Goal: Transaction & Acquisition: Purchase product/service

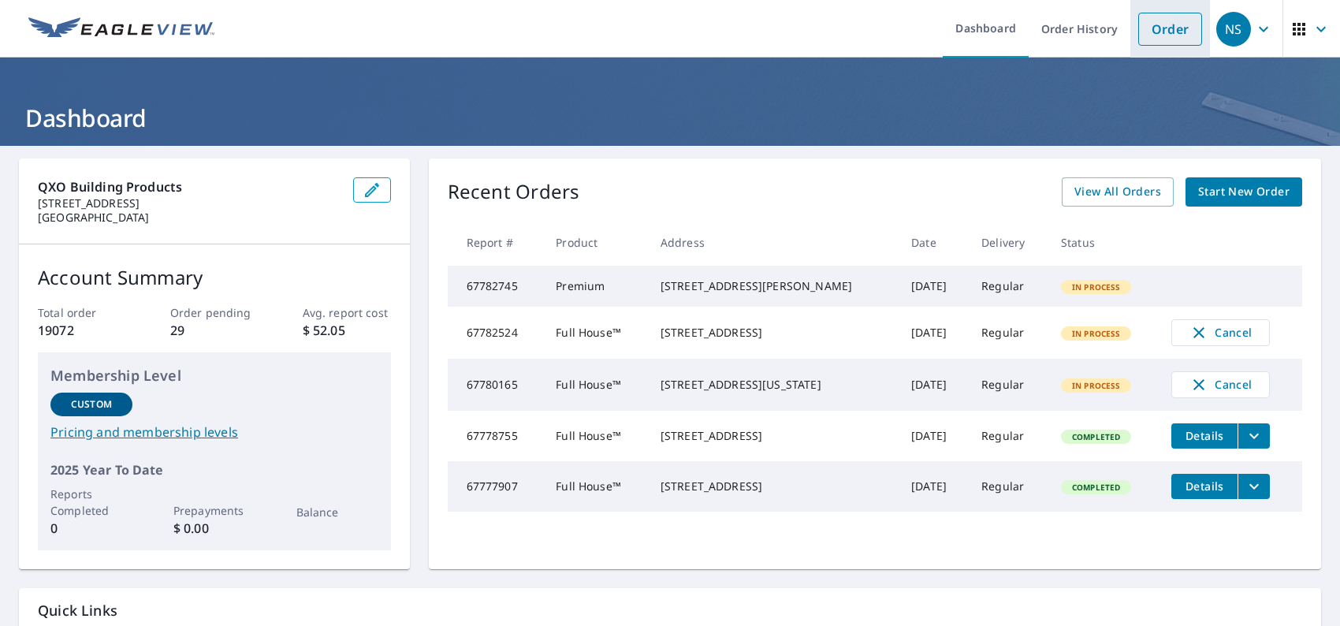
click at [1161, 13] on link "Order" at bounding box center [1170, 29] width 64 height 33
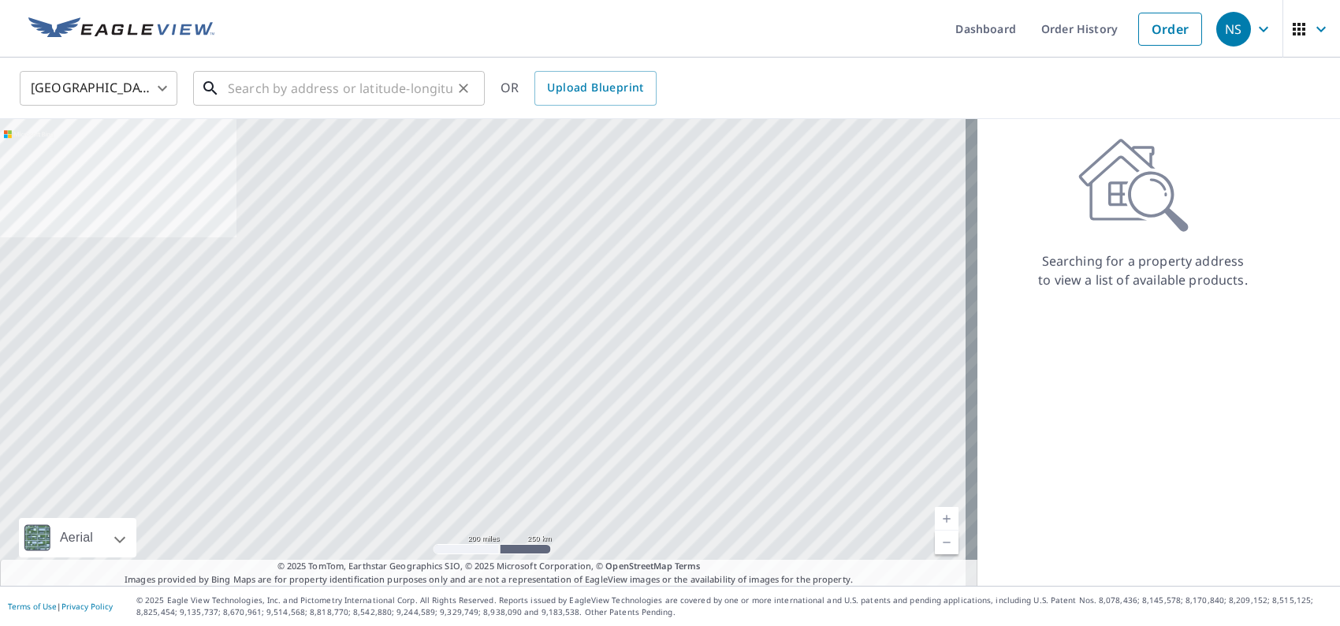
click at [425, 95] on input "text" at bounding box center [340, 88] width 225 height 44
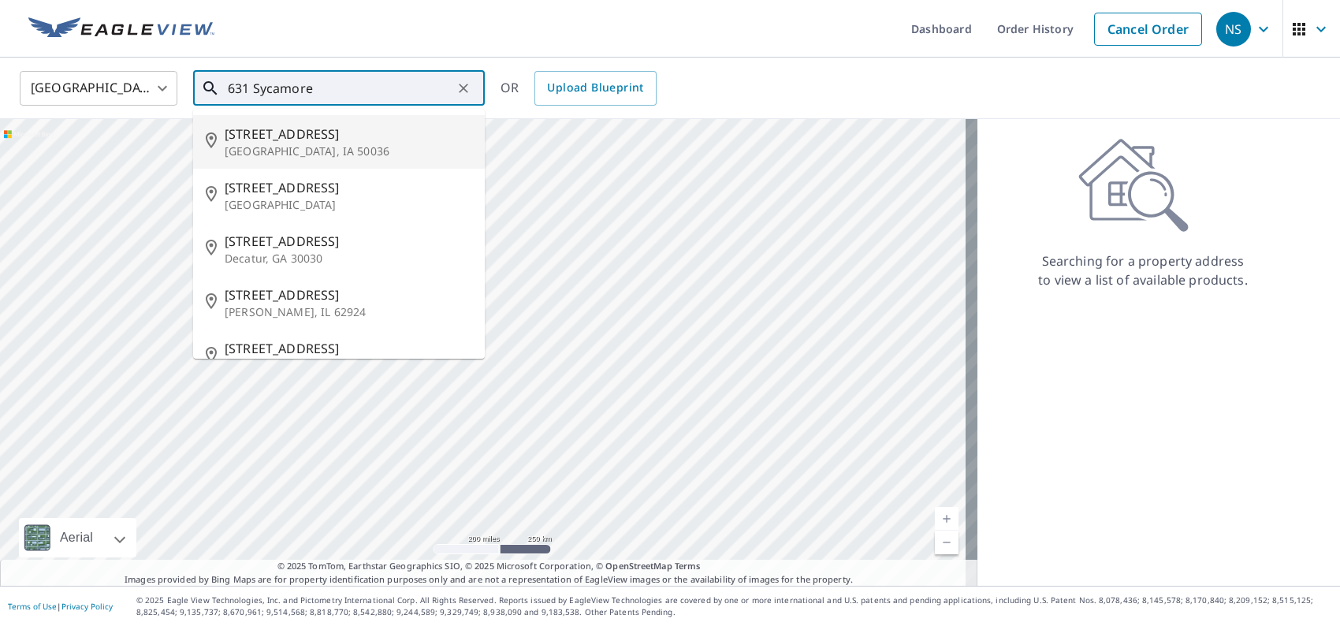
click at [344, 161] on li "[STREET_ADDRESS]" at bounding box center [339, 142] width 292 height 54
type input "[STREET_ADDRESS]"
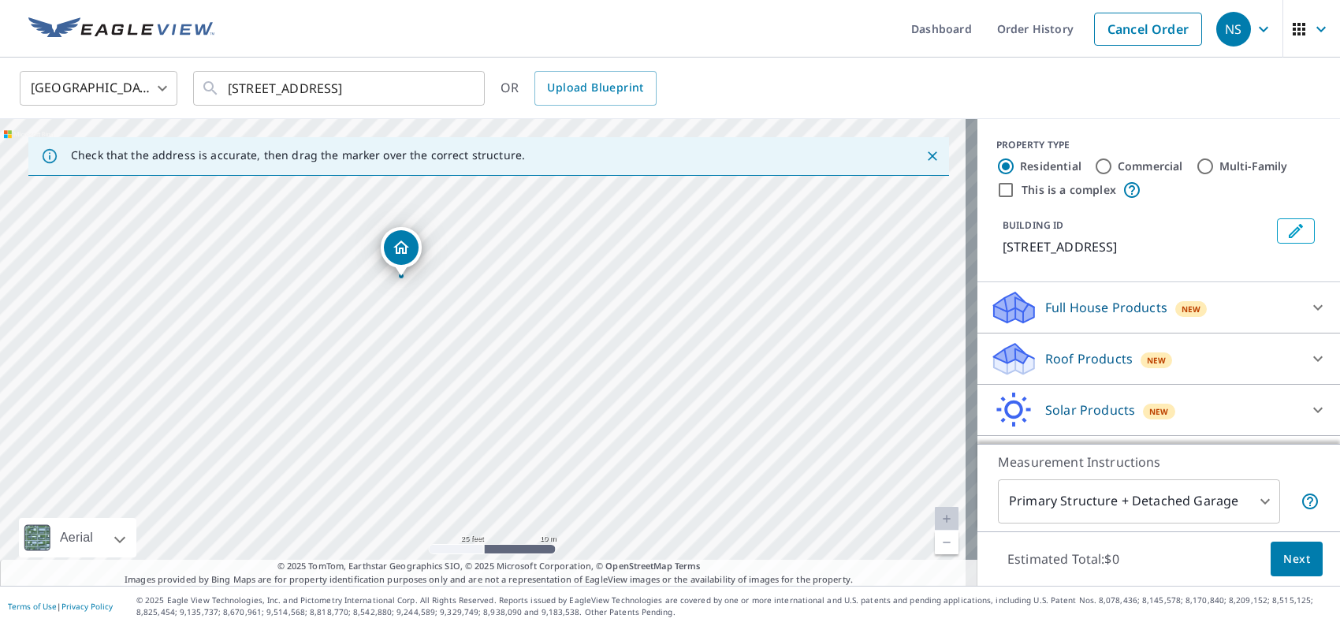
click at [1093, 313] on p "Full House Products" at bounding box center [1106, 307] width 122 height 19
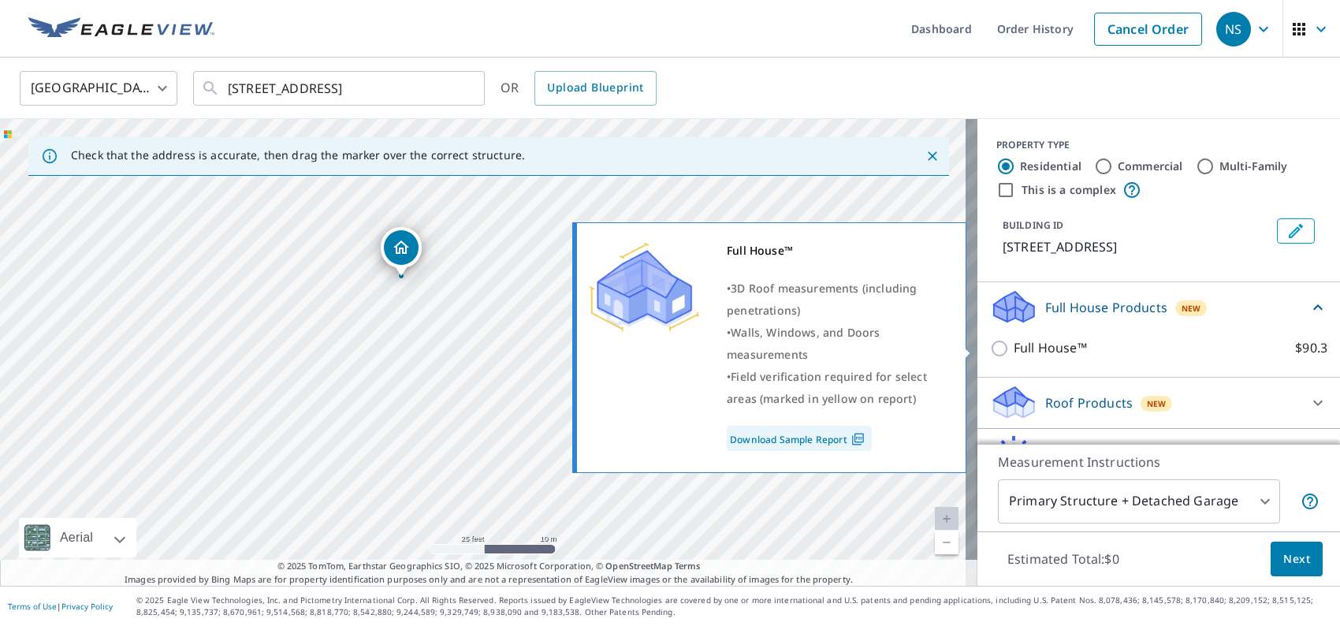
click at [1041, 351] on p "Full House™" at bounding box center [1049, 348] width 73 height 20
click at [1013, 351] on input "Full House™ $90.3" at bounding box center [1002, 348] width 24 height 19
checkbox input "true"
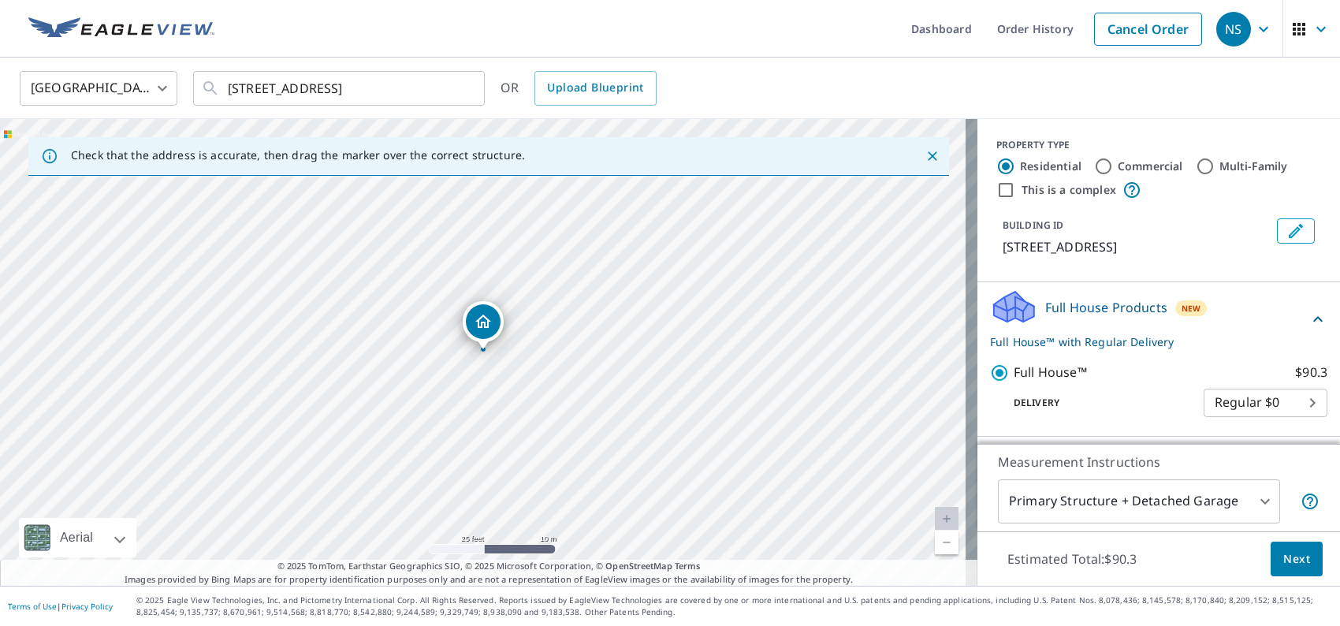
click at [1255, 560] on div "Estimated Total: $90.3 Next" at bounding box center [1158, 558] width 362 height 55
click at [1283, 561] on span "Next" at bounding box center [1296, 559] width 27 height 20
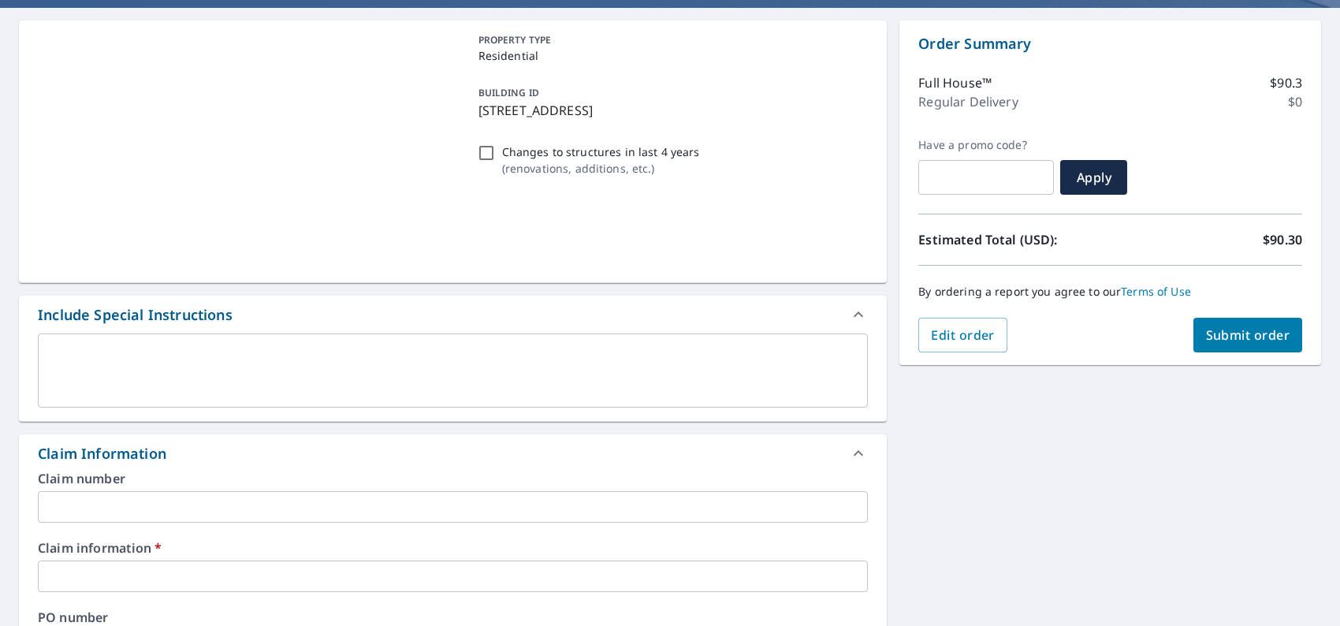
scroll to position [236, 0]
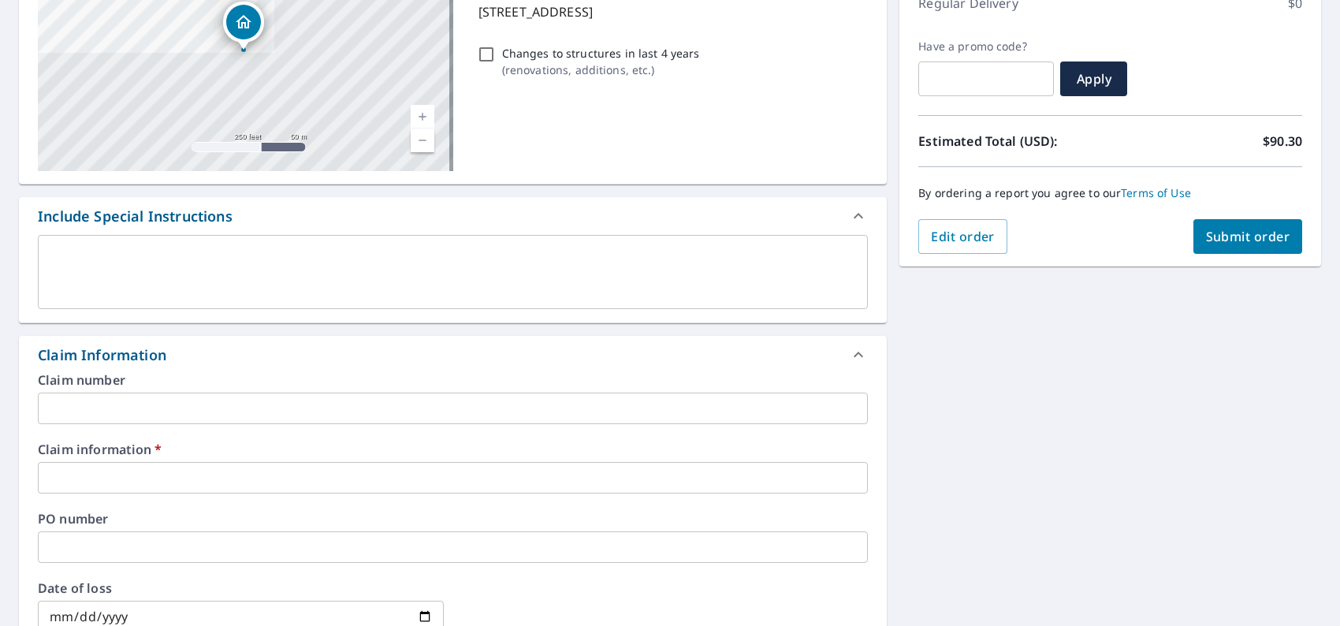
click at [171, 474] on input "text" at bounding box center [453, 478] width 830 height 32
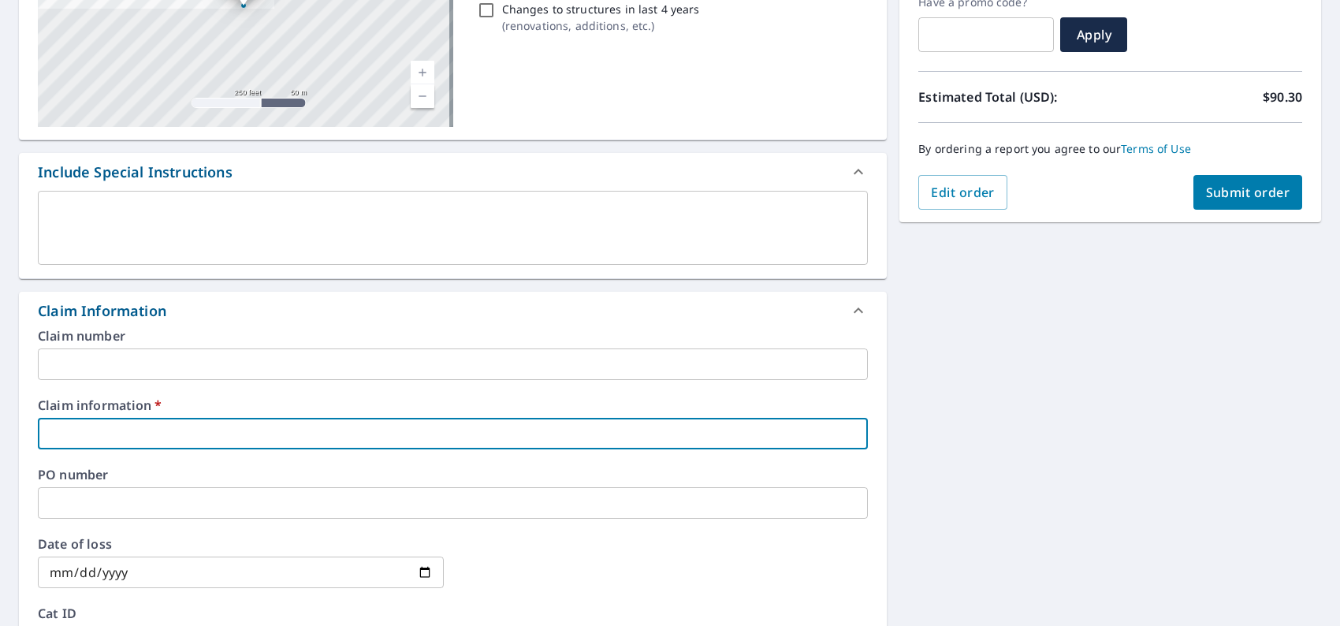
scroll to position [394, 0]
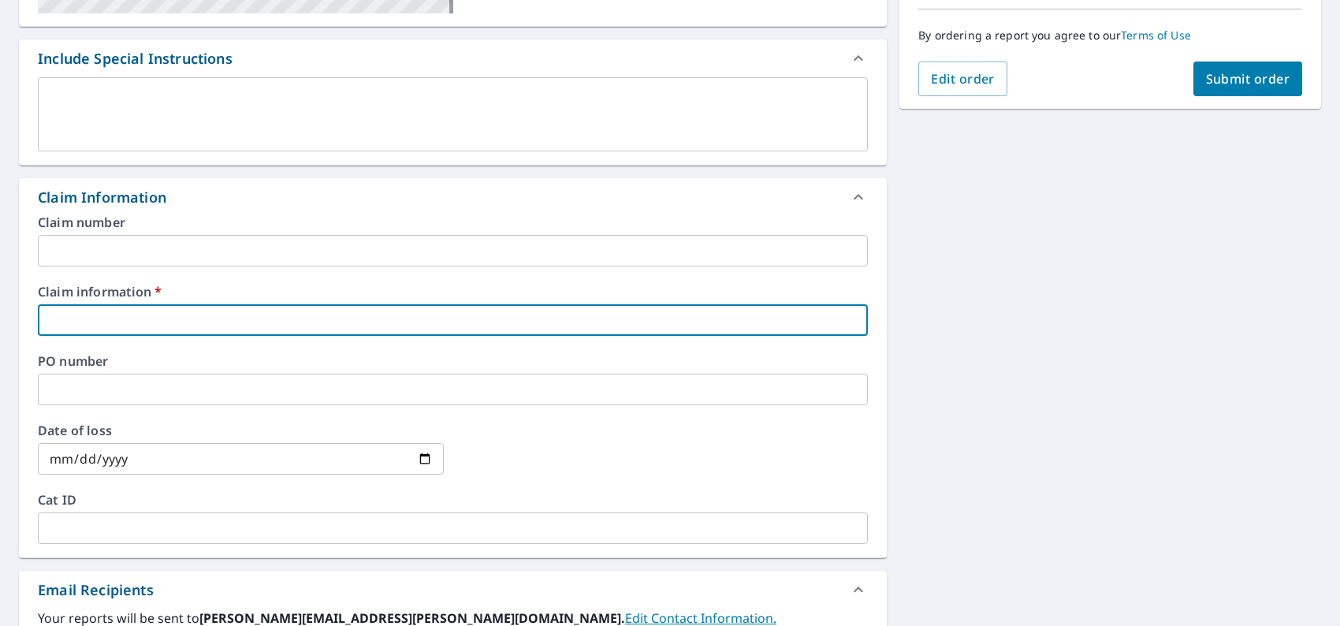
type input "0000"
checkbox input "true"
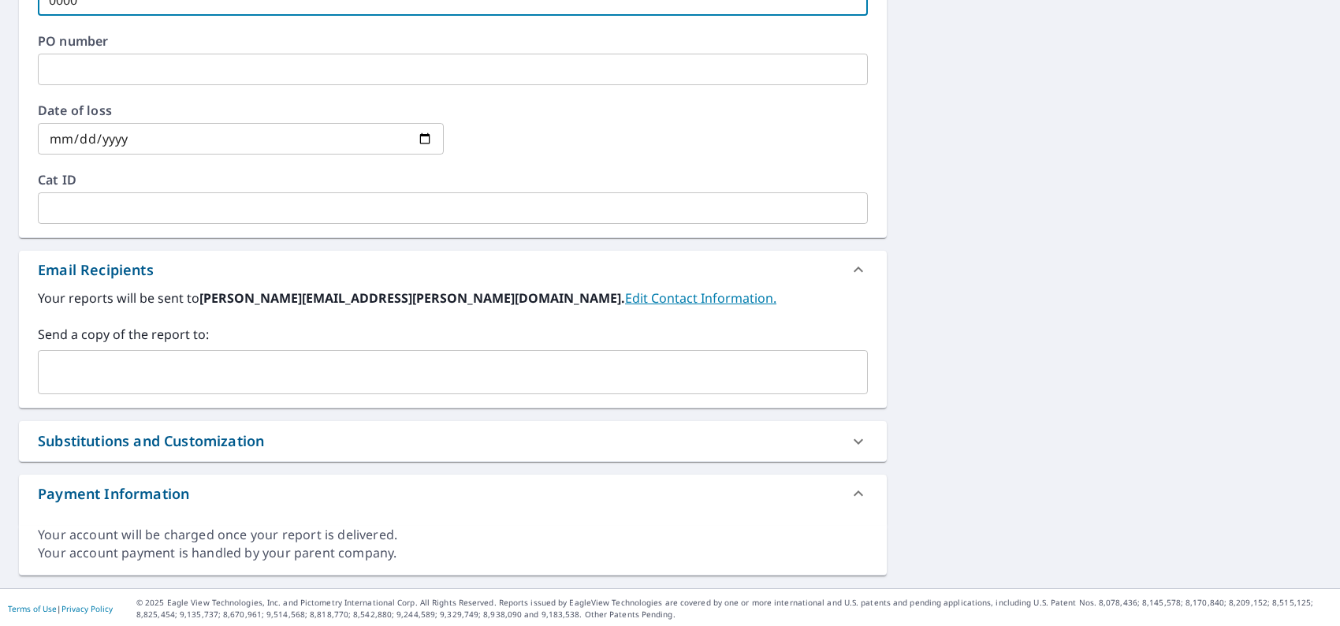
scroll to position [715, 0]
click at [199, 382] on input "text" at bounding box center [441, 371] width 792 height 30
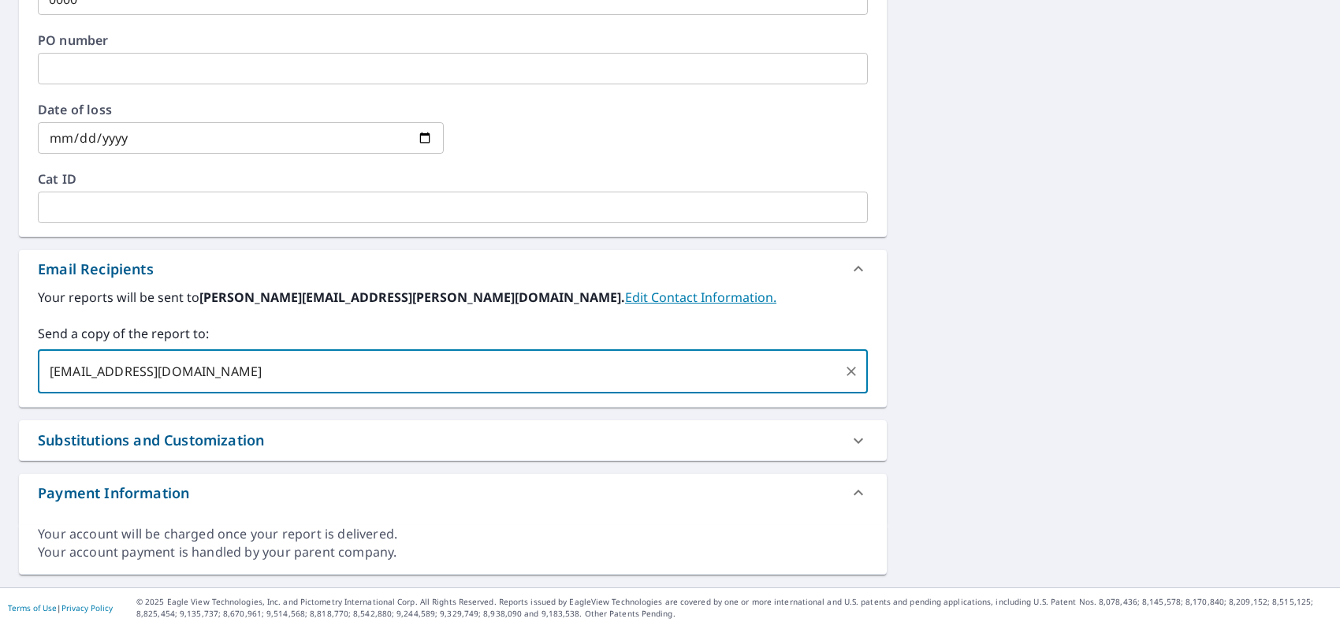
type input "[EMAIL_ADDRESS][DOMAIN_NAME]"
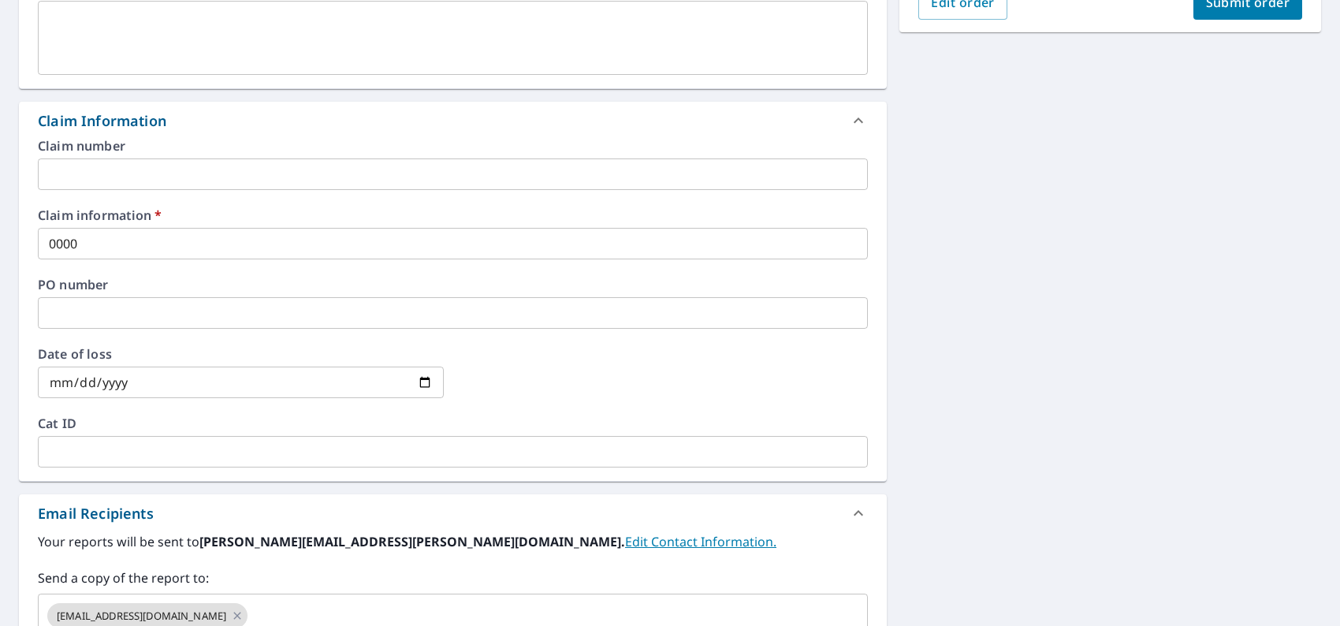
scroll to position [242, 0]
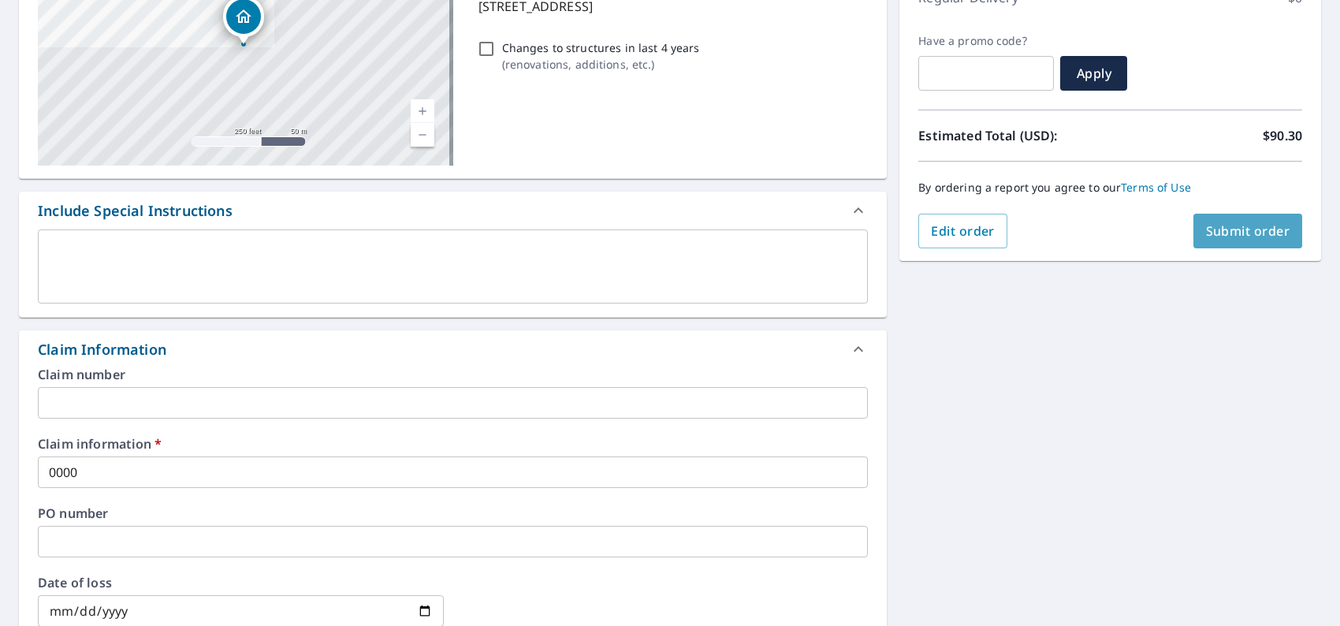
click at [1266, 222] on span "Submit order" at bounding box center [1248, 230] width 84 height 17
checkbox input "true"
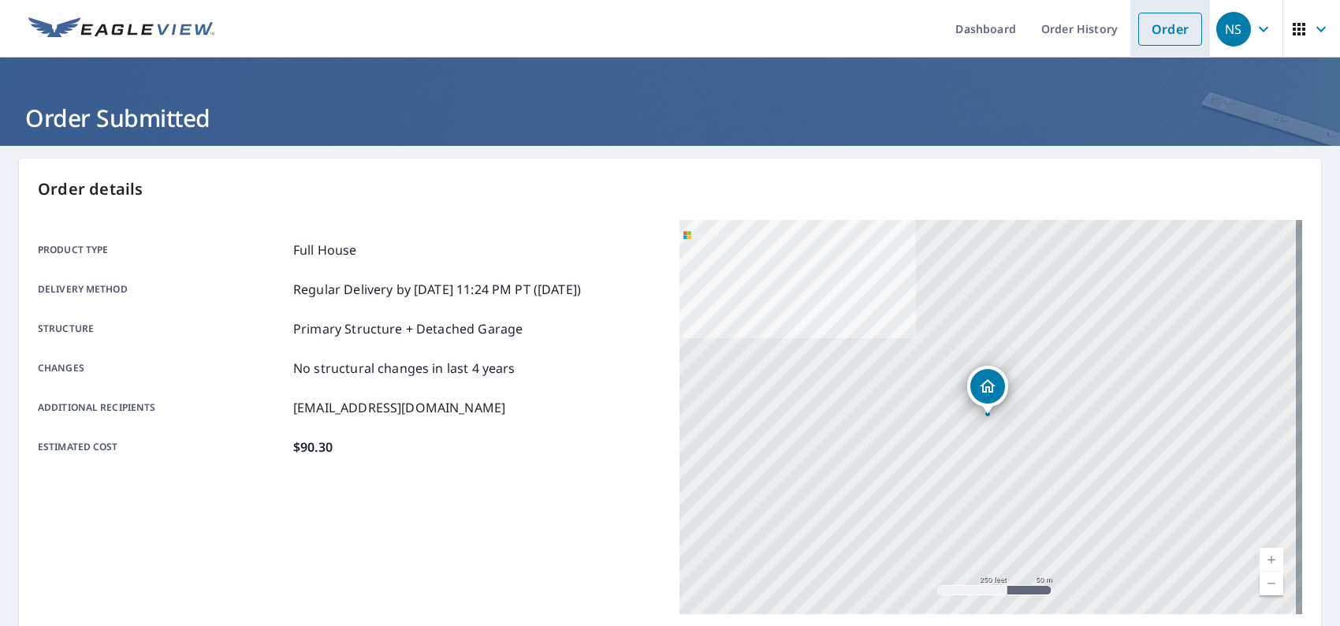
click at [1164, 32] on link "Order" at bounding box center [1170, 29] width 64 height 33
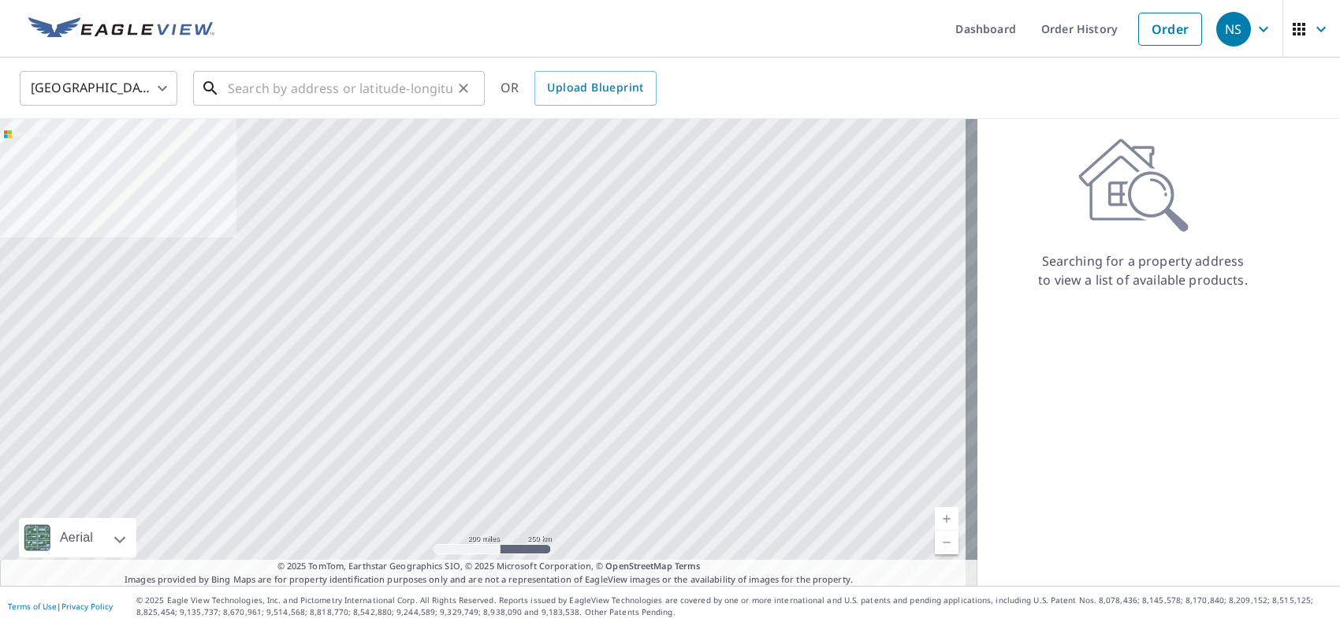
click at [401, 90] on input "text" at bounding box center [340, 88] width 225 height 44
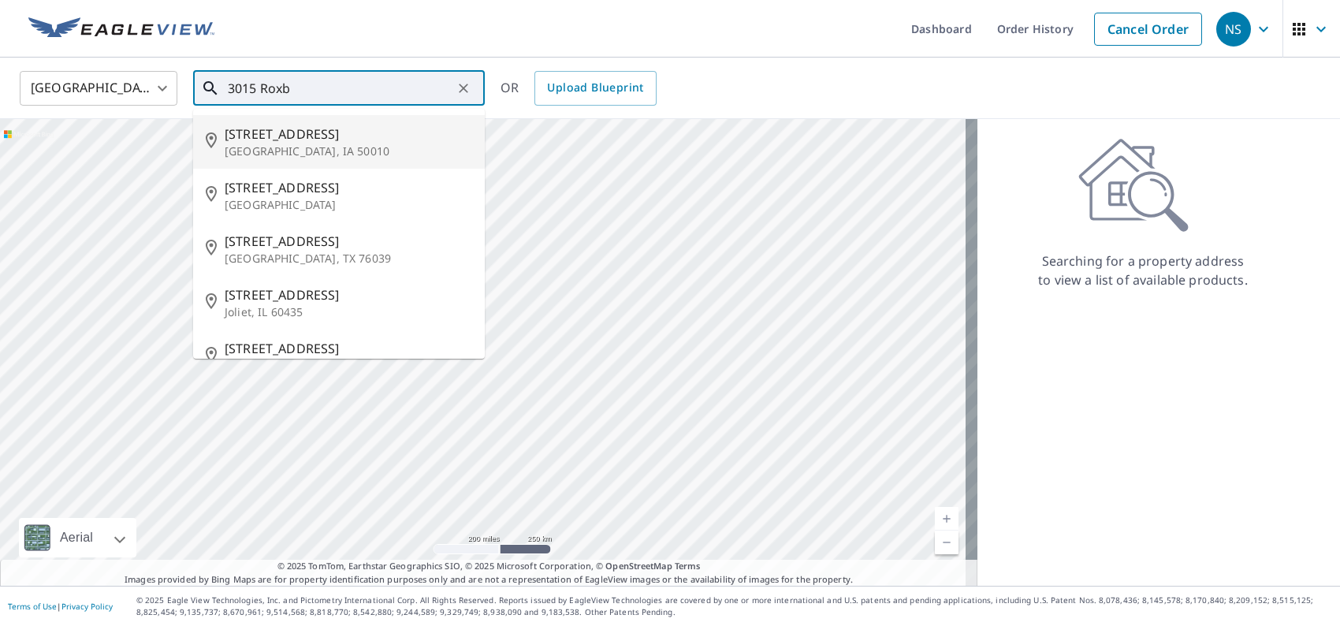
click at [360, 143] on p "[GEOGRAPHIC_DATA], IA 50010" at bounding box center [348, 151] width 247 height 16
type input "[STREET_ADDRESS][PERSON_NAME]"
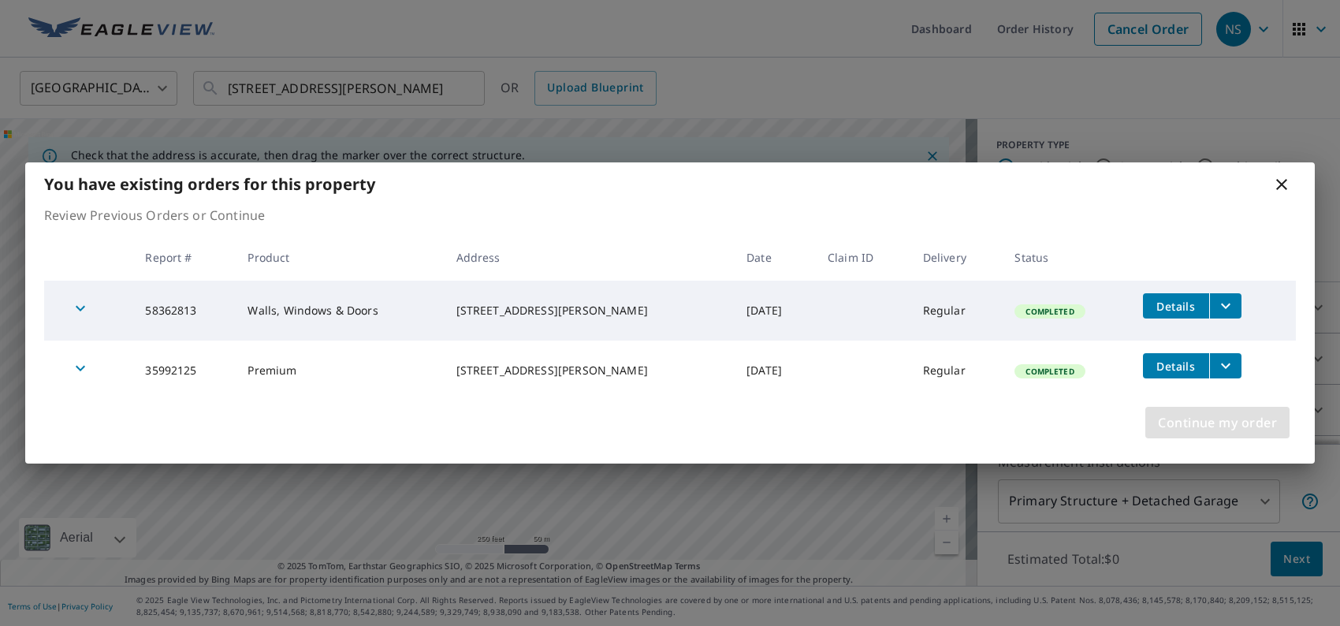
click at [1188, 420] on span "Continue my order" at bounding box center [1217, 422] width 119 height 22
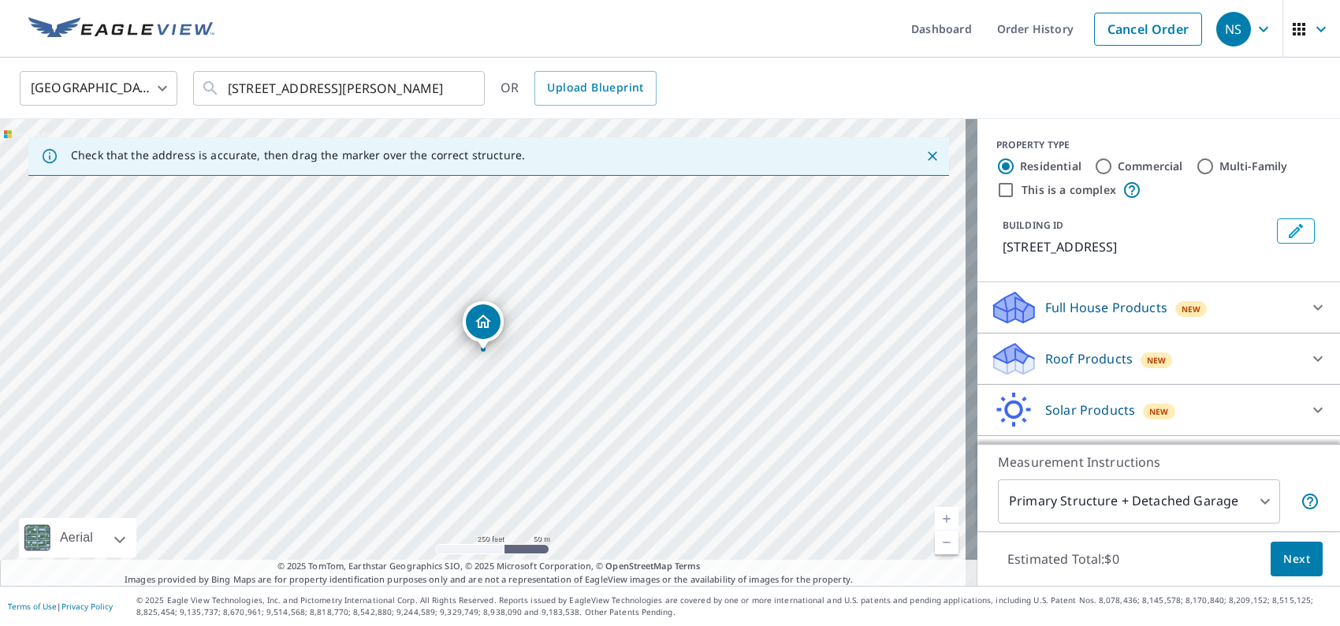
click at [1045, 308] on p "Full House Products" at bounding box center [1106, 307] width 122 height 19
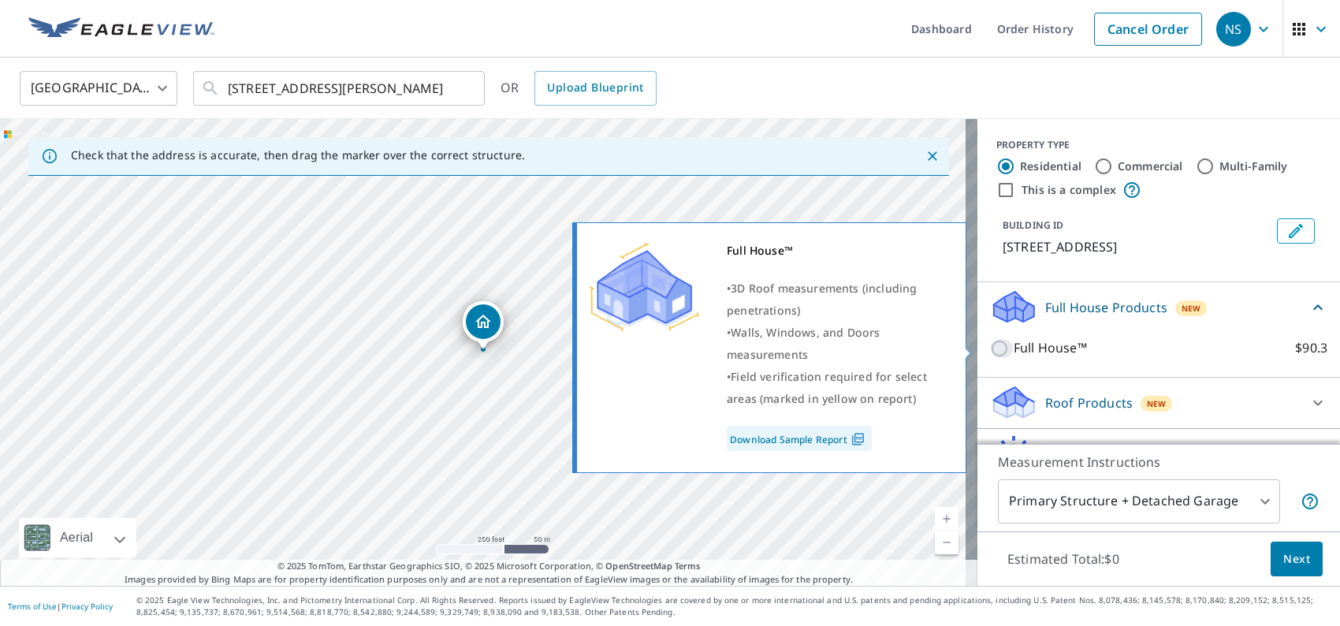
click at [990, 348] on input "Full House™ $90.3" at bounding box center [1002, 348] width 24 height 19
checkbox input "true"
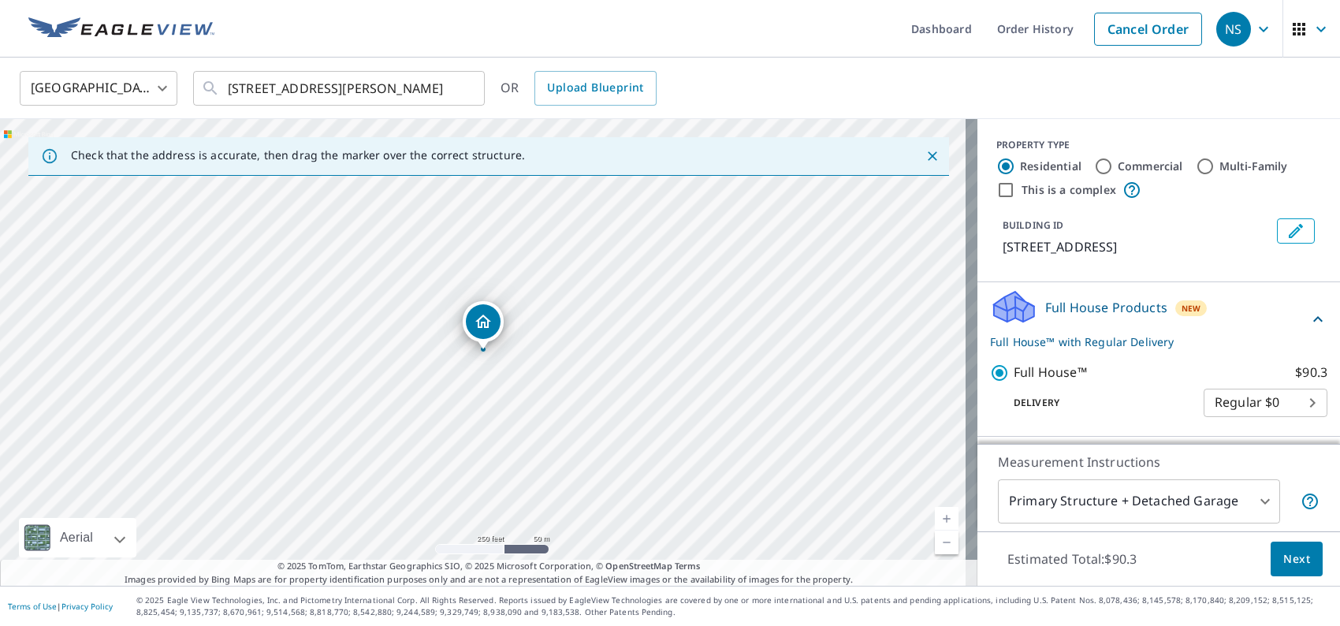
click at [1299, 563] on button "Next" at bounding box center [1296, 558] width 52 height 35
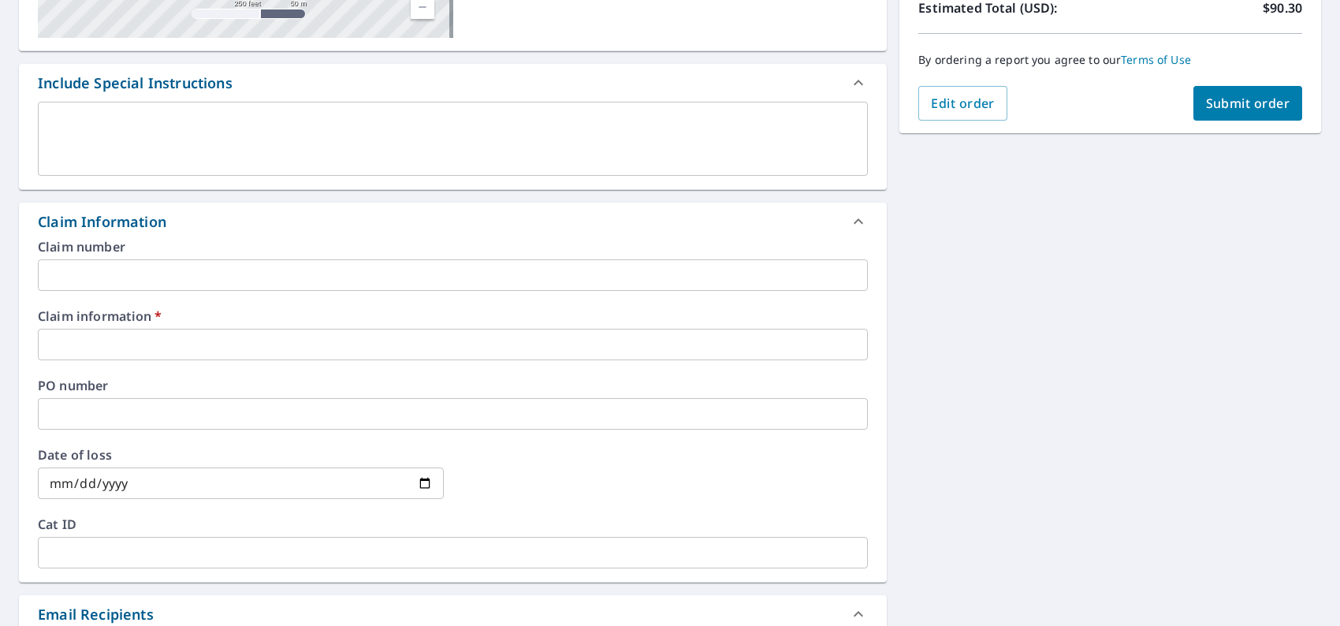
scroll to position [394, 0]
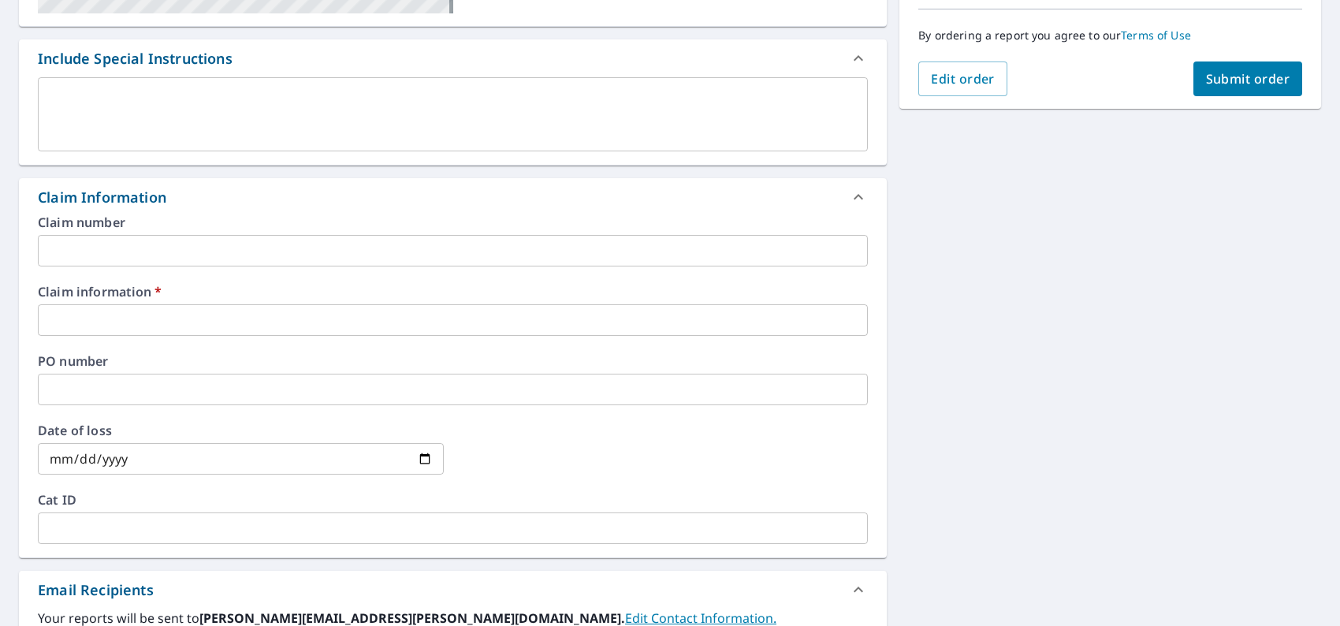
click at [122, 310] on input "text" at bounding box center [453, 320] width 830 height 32
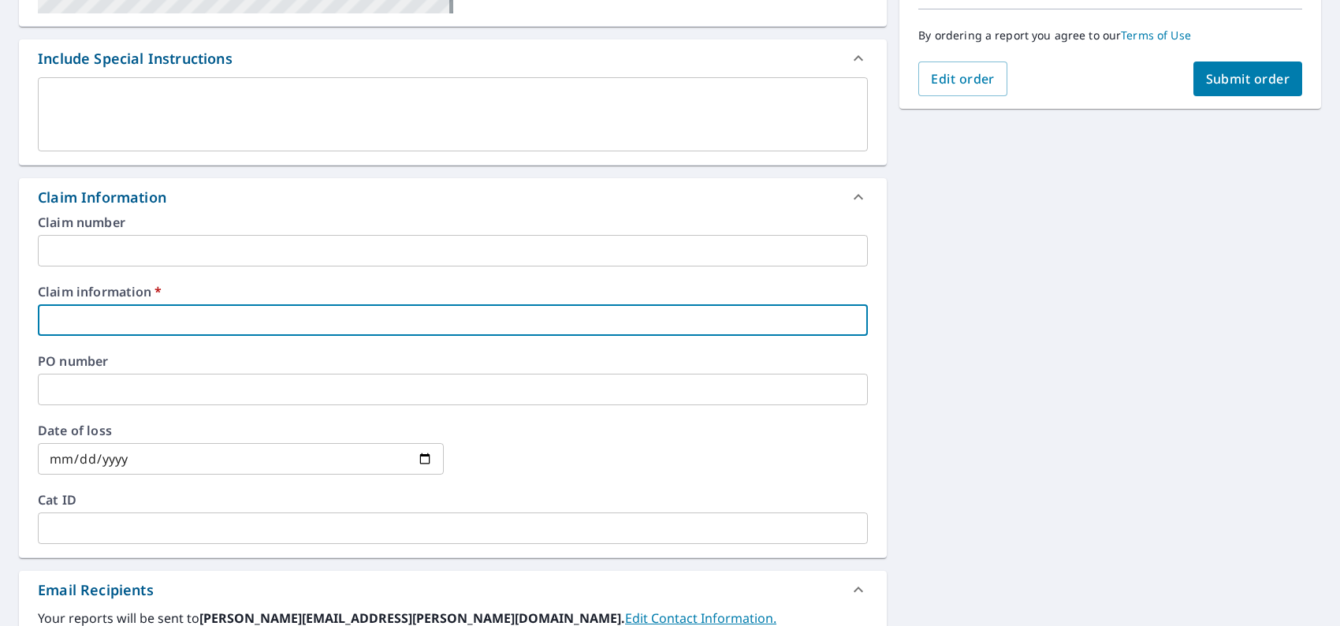
type input "0000"
checkbox input "true"
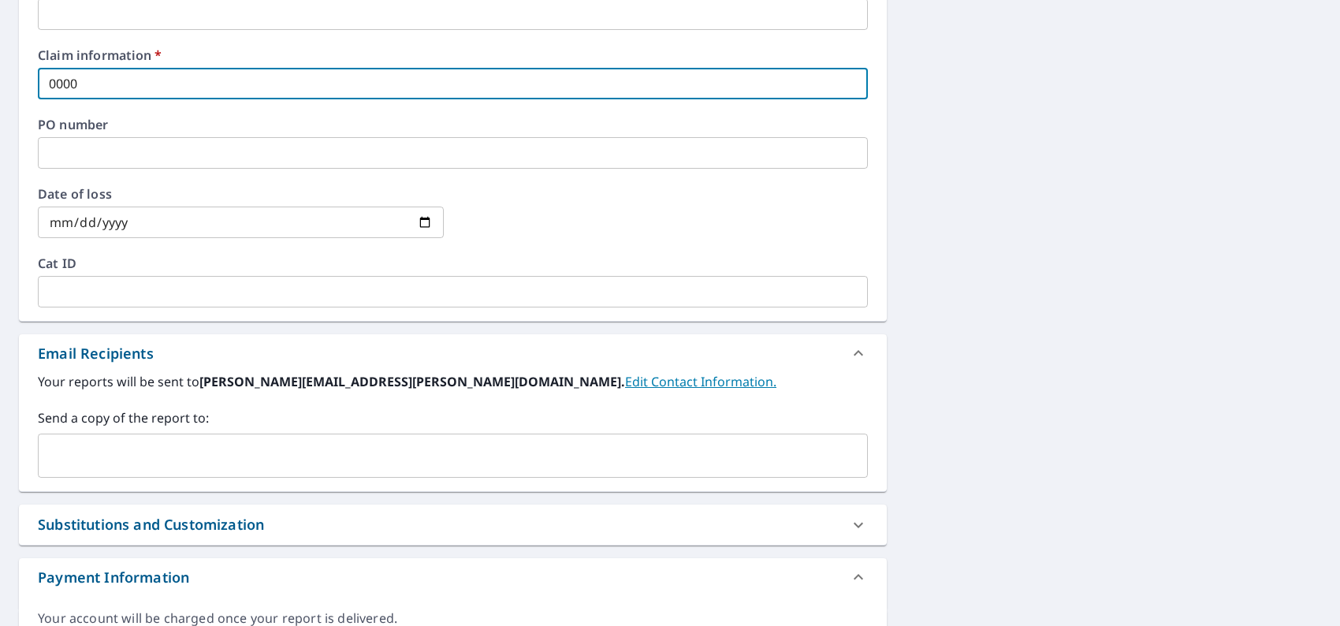
click at [128, 463] on input "text" at bounding box center [441, 455] width 792 height 30
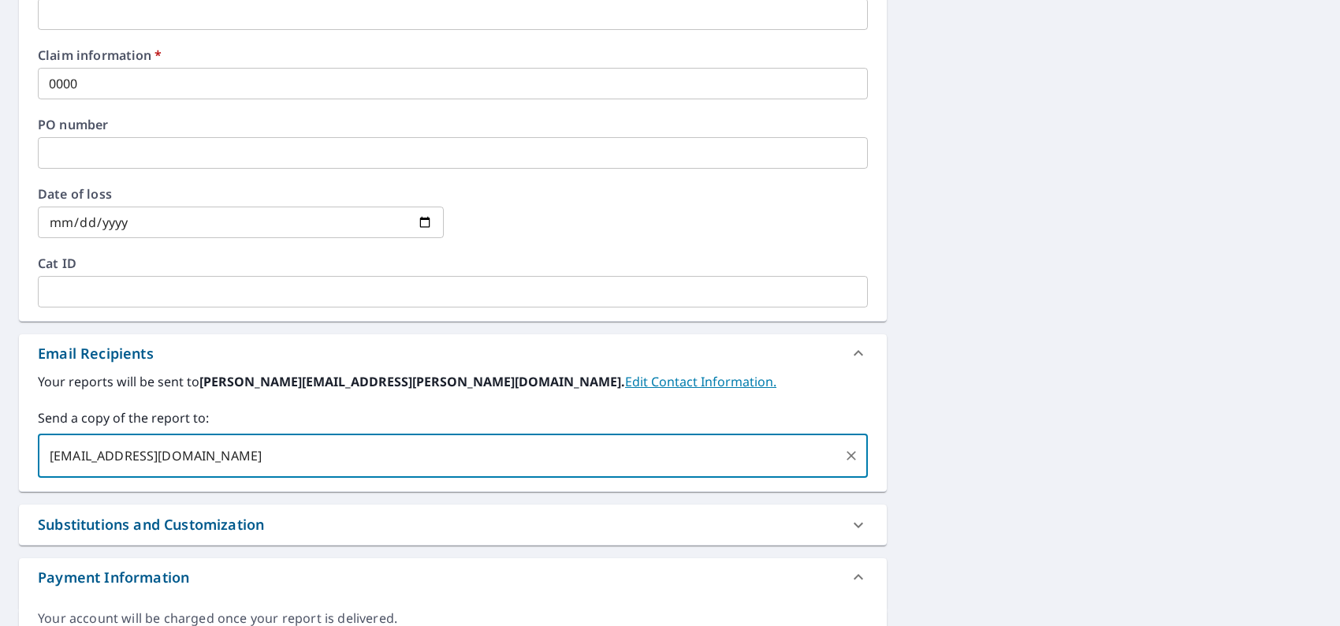
type input "[EMAIL_ADDRESS][DOMAIN_NAME]"
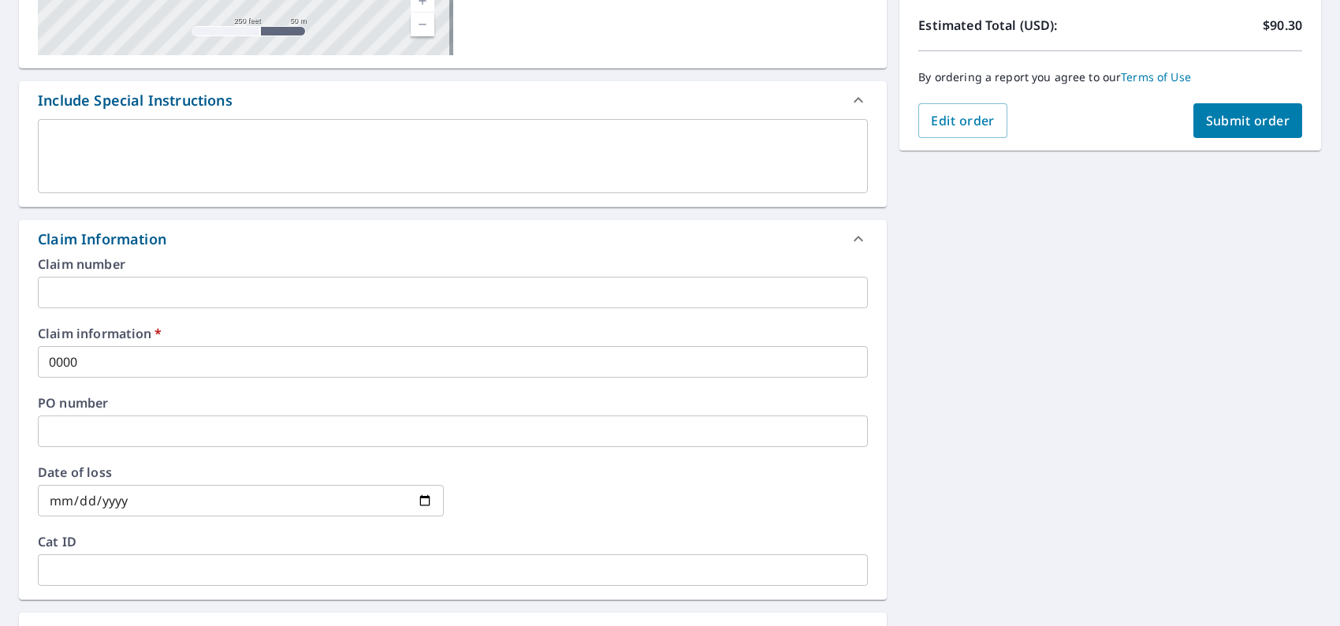
scroll to position [236, 0]
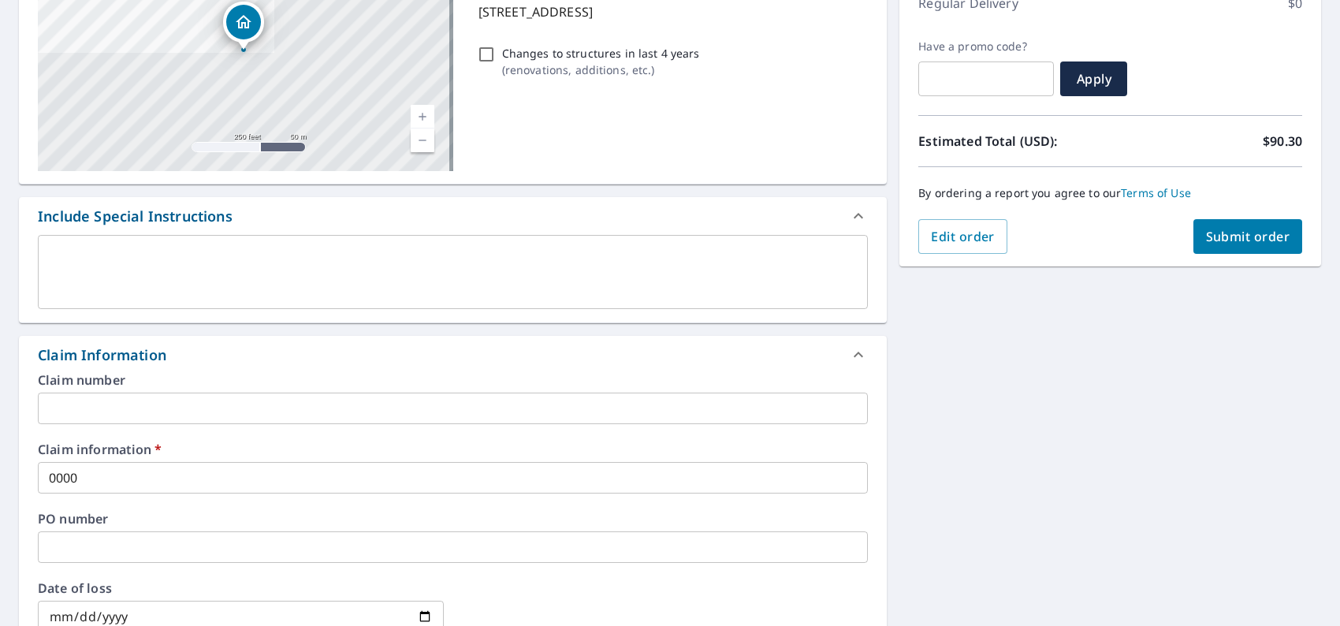
click at [1170, 253] on div "Edit order Submit order" at bounding box center [1110, 236] width 384 height 35
click at [1206, 236] on span "Submit order" at bounding box center [1248, 236] width 84 height 17
checkbox input "true"
